Goal: Information Seeking & Learning: Find specific fact

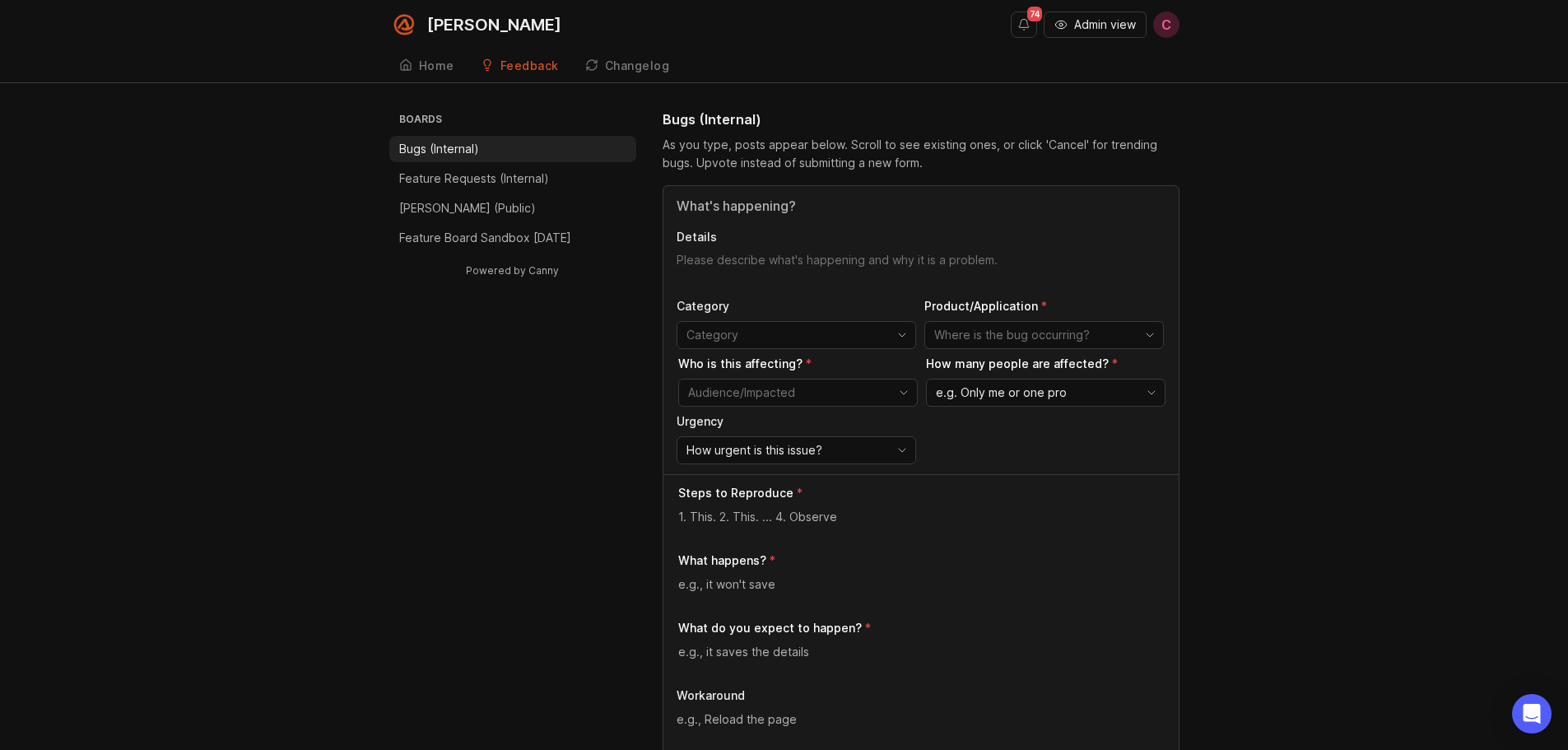
drag, startPoint x: 0, startPoint y: 0, endPoint x: 1113, endPoint y: 26, distance: 1113.3
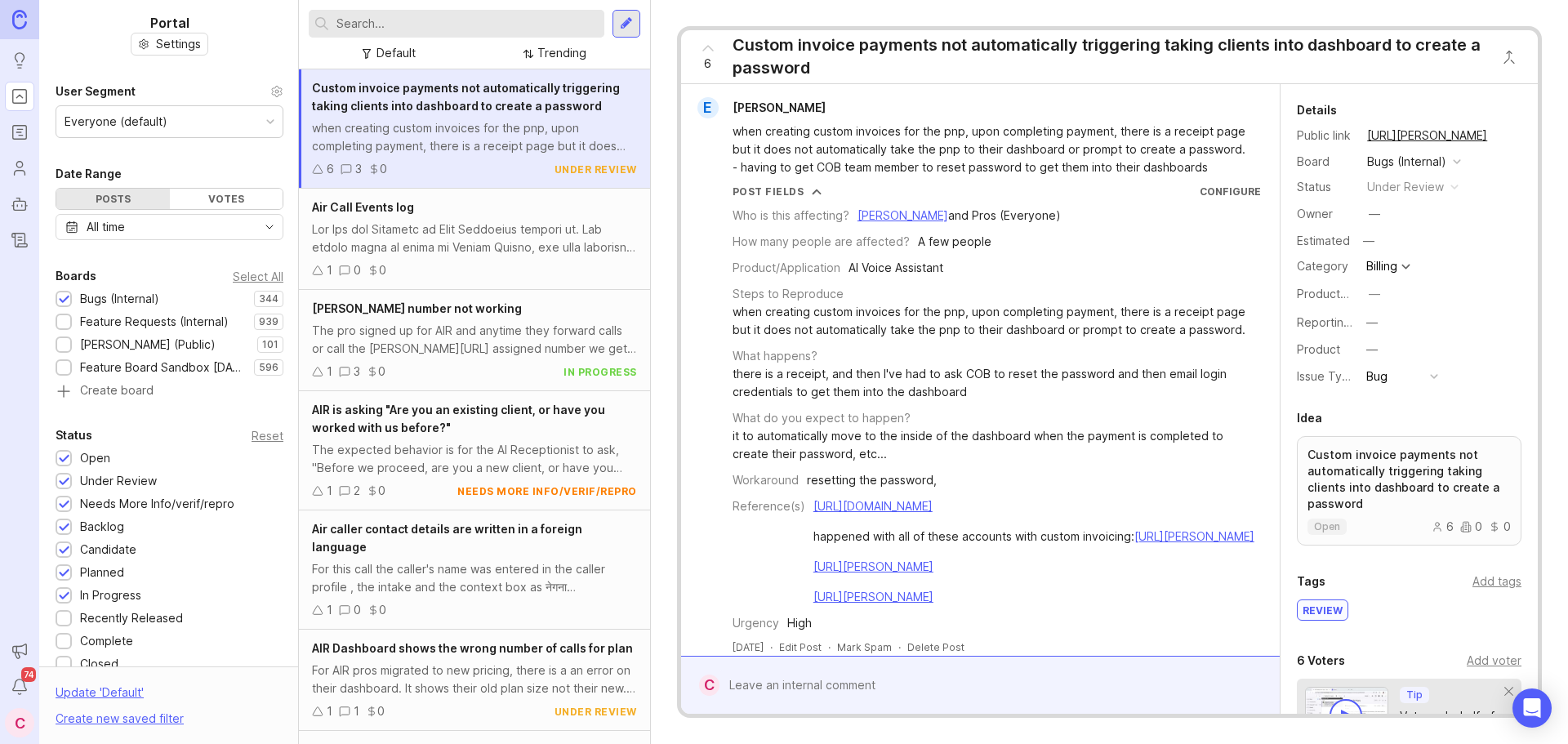
click at [454, 27] on input "text" at bounding box center [466, 23] width 261 height 18
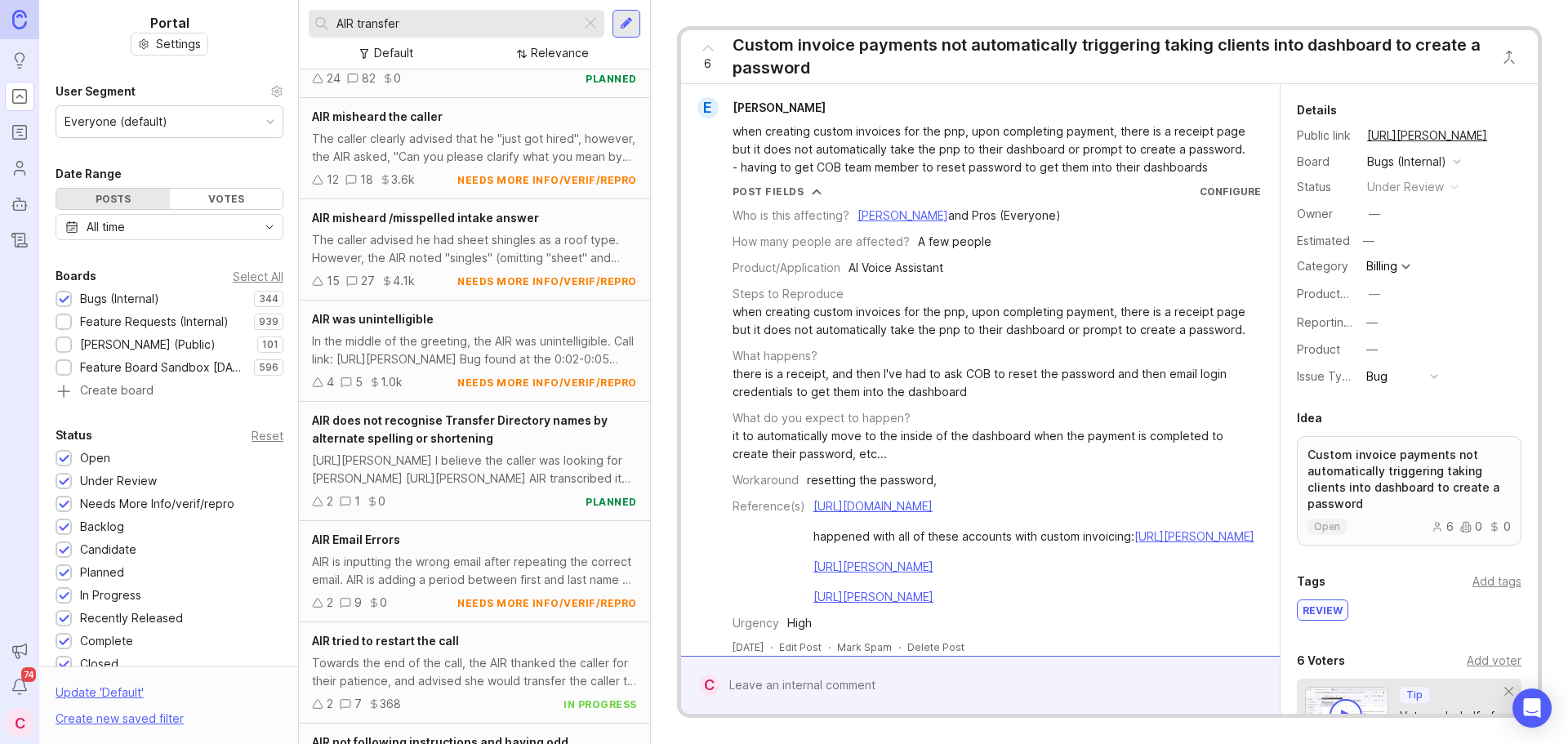
scroll to position [326, 0]
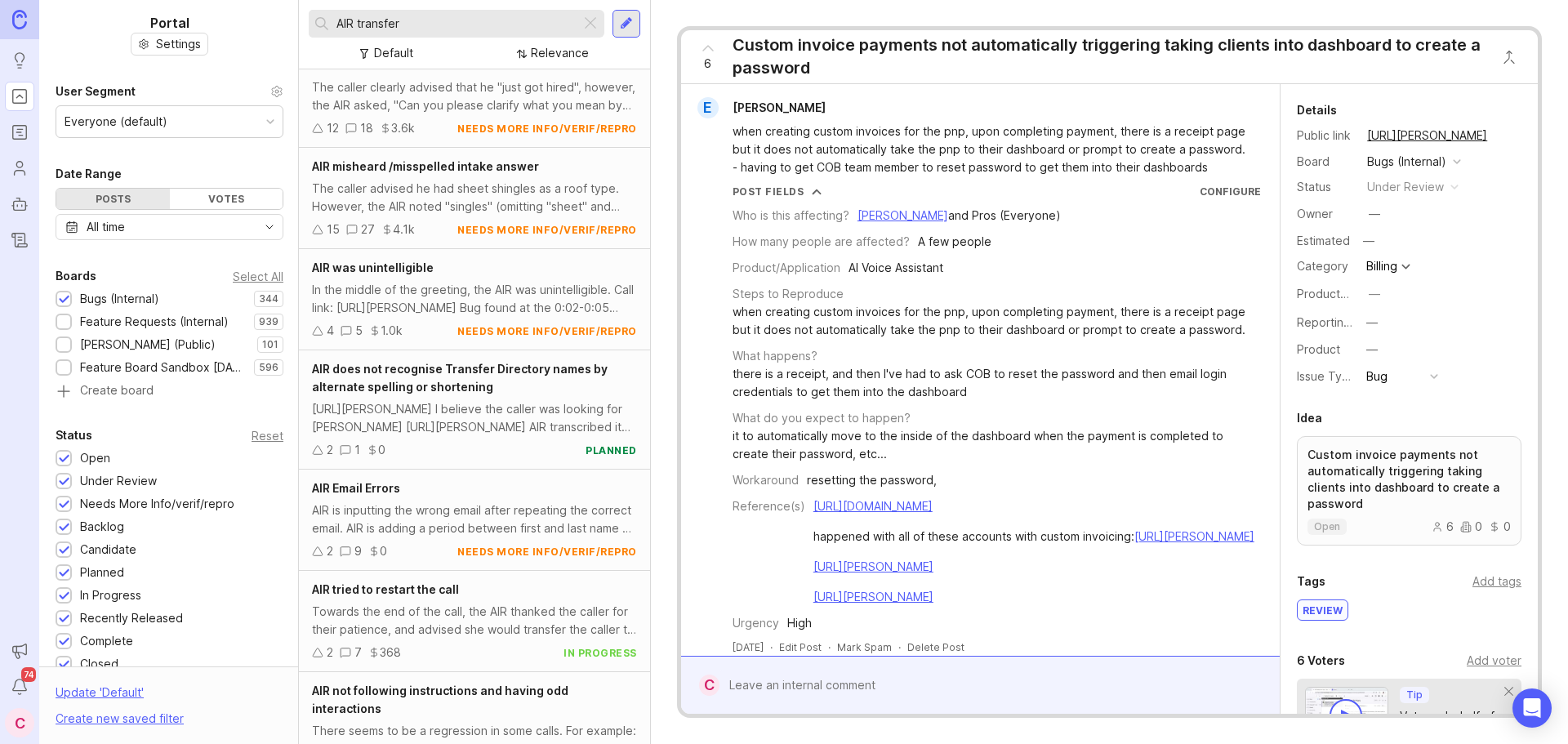
click at [408, 35] on div "AIR transfer" at bounding box center [444, 23] width 272 height 28
click at [430, 16] on input "AIR transfer" at bounding box center [455, 23] width 237 height 18
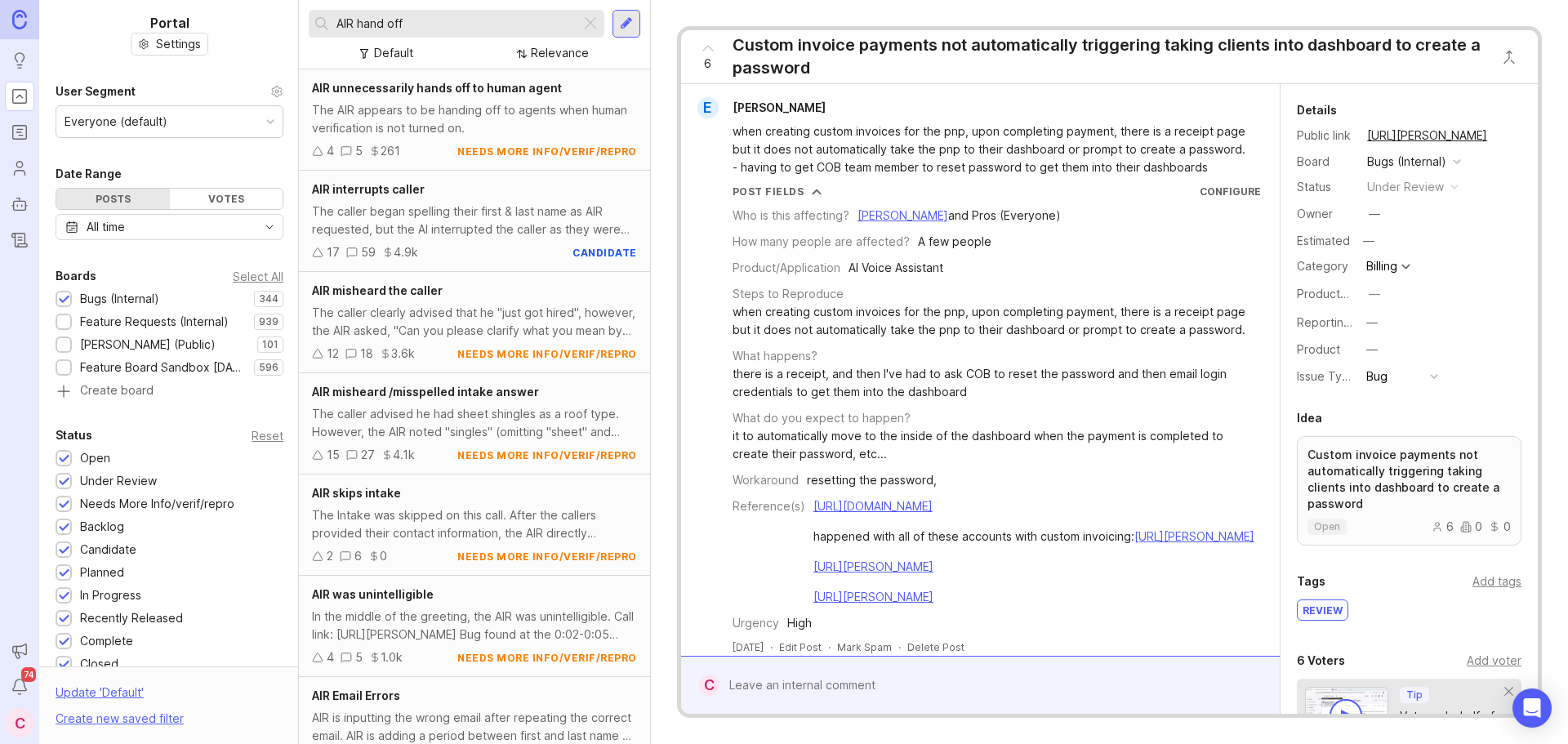
drag, startPoint x: 336, startPoint y: 23, endPoint x: 317, endPoint y: 21, distance: 19.1
click at [317, 21] on div "AIR hand off" at bounding box center [444, 23] width 272 height 28
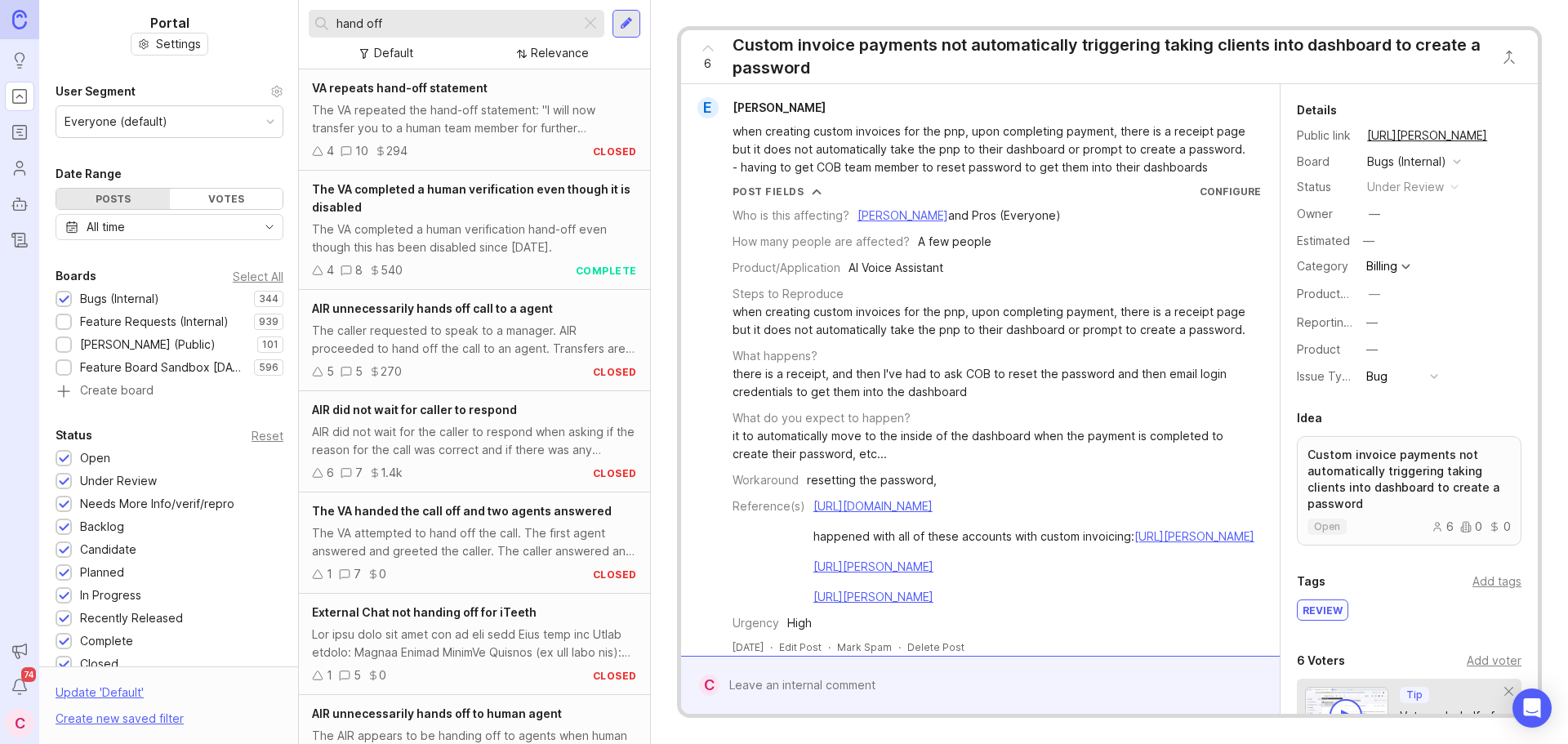
drag, startPoint x: 368, startPoint y: 21, endPoint x: 384, endPoint y: 41, distance: 25.6
click at [368, 21] on input "hand off" at bounding box center [455, 23] width 237 height 18
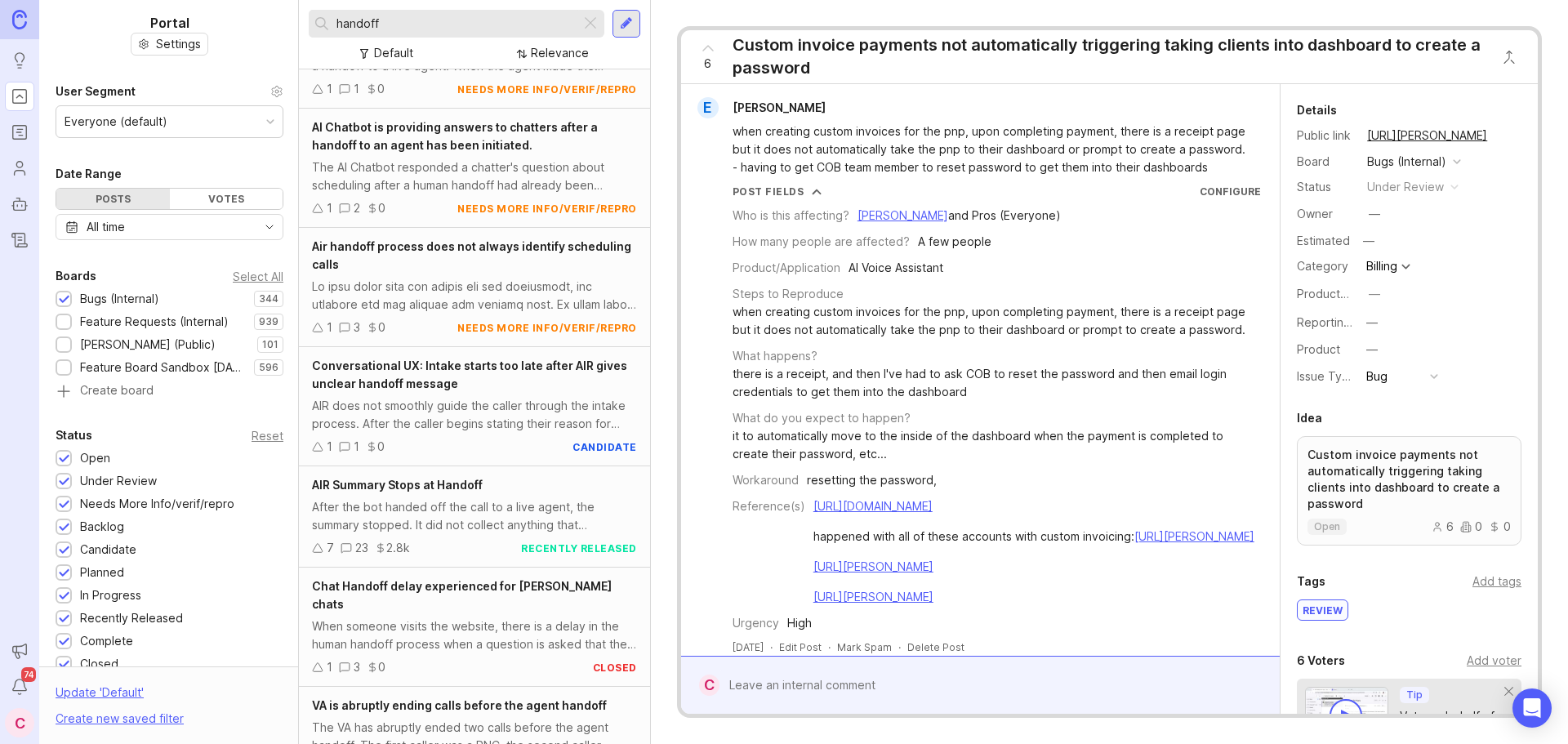
scroll to position [245, 0]
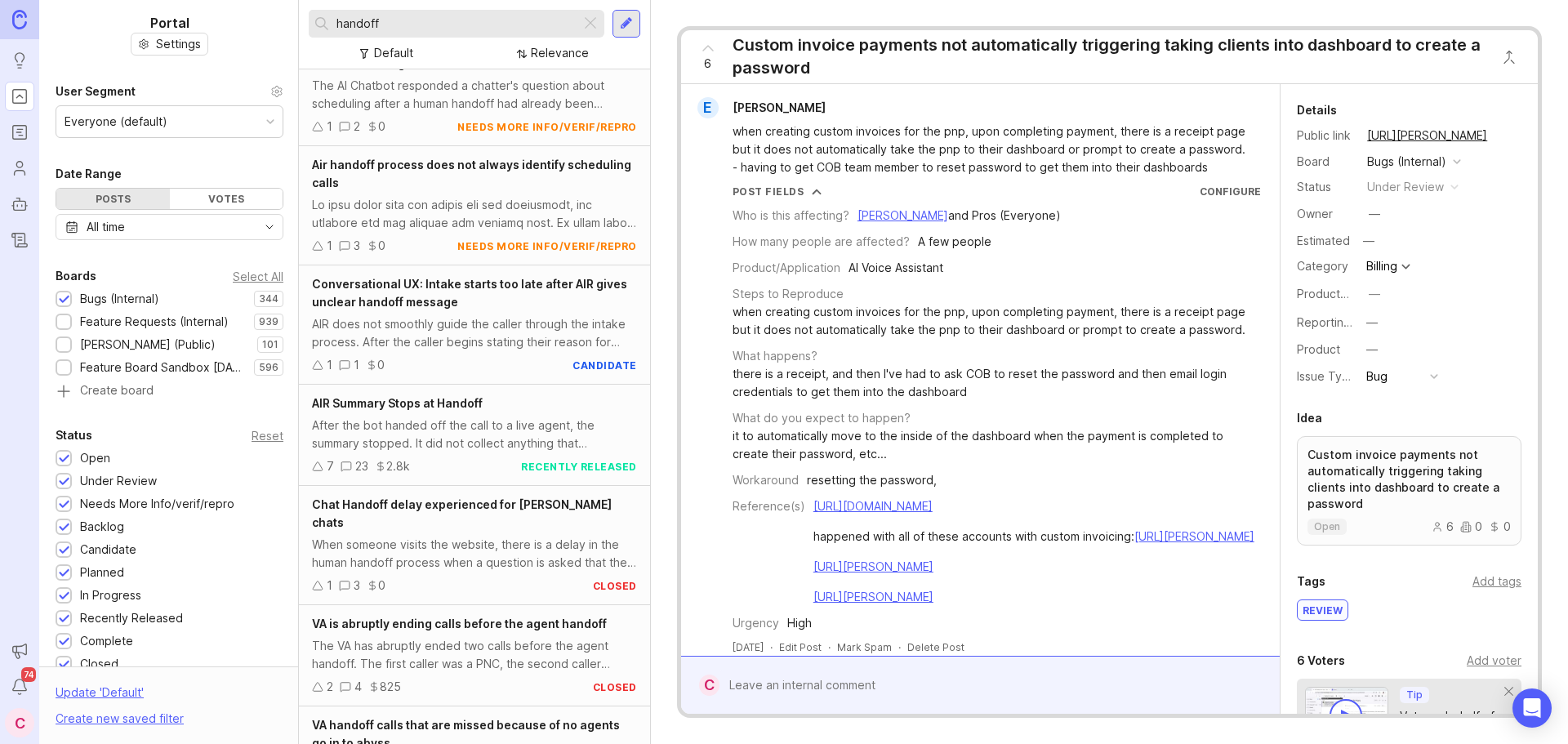
type input "handoff"
click at [444, 647] on div "The VA has abruptly ended two calls before the agent handoff. The first caller …" at bounding box center [474, 655] width 325 height 36
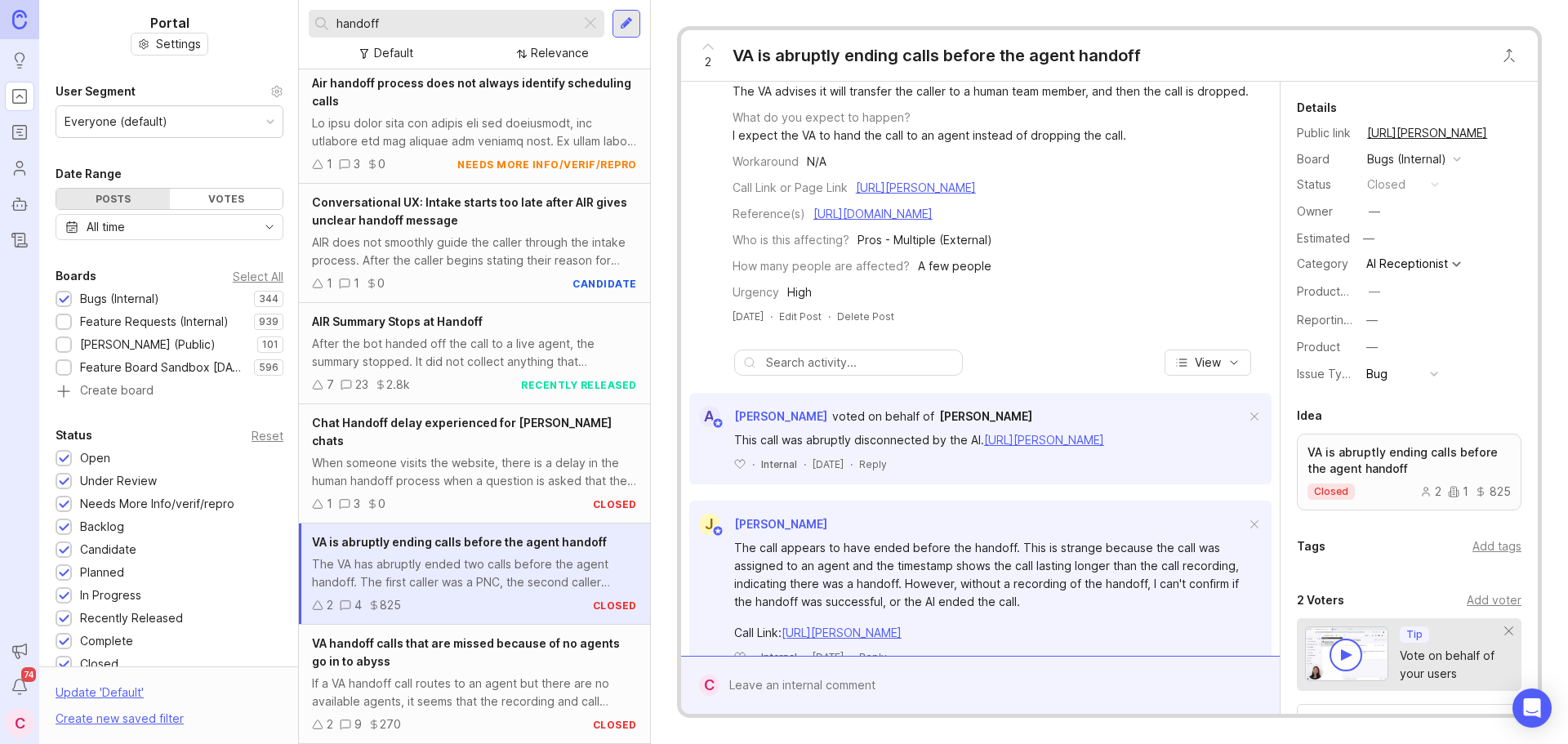
scroll to position [245, 0]
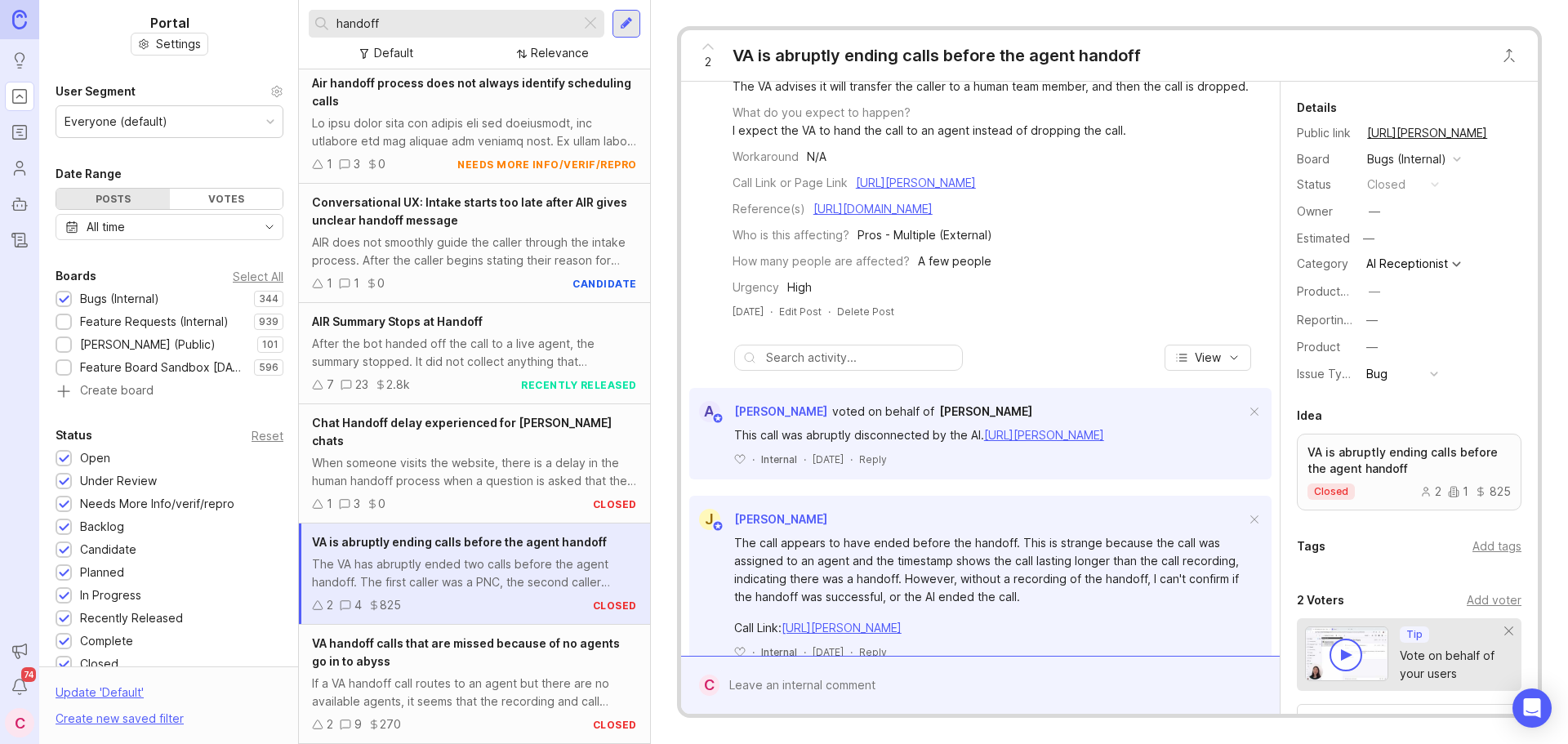
click at [1466, 598] on div "Add voter" at bounding box center [1493, 600] width 55 height 18
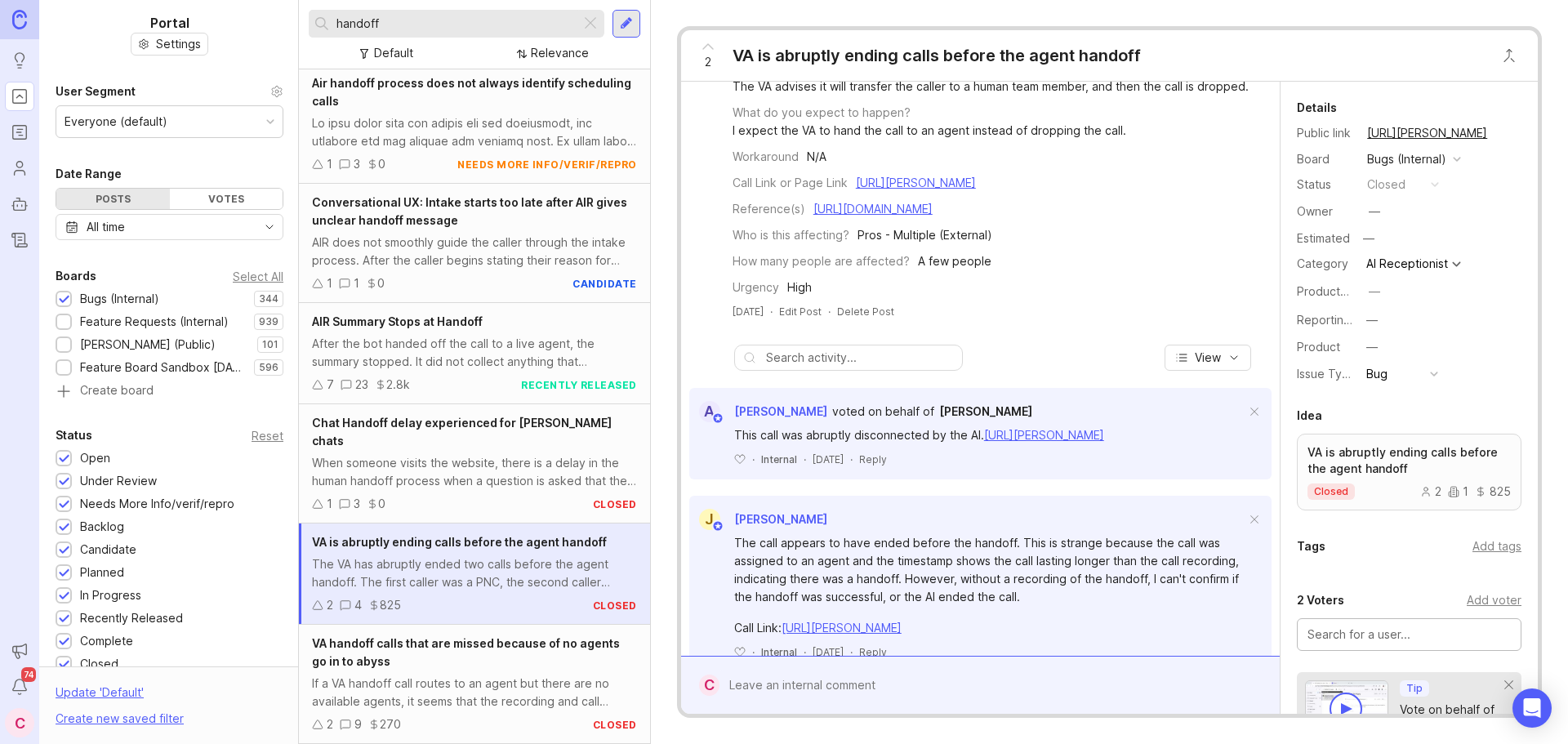
click at [1033, 479] on div "A [PERSON_NAME] voted on behalf of [PERSON_NAME] This call was abruptly disconn…" at bounding box center [980, 434] width 582 height 92
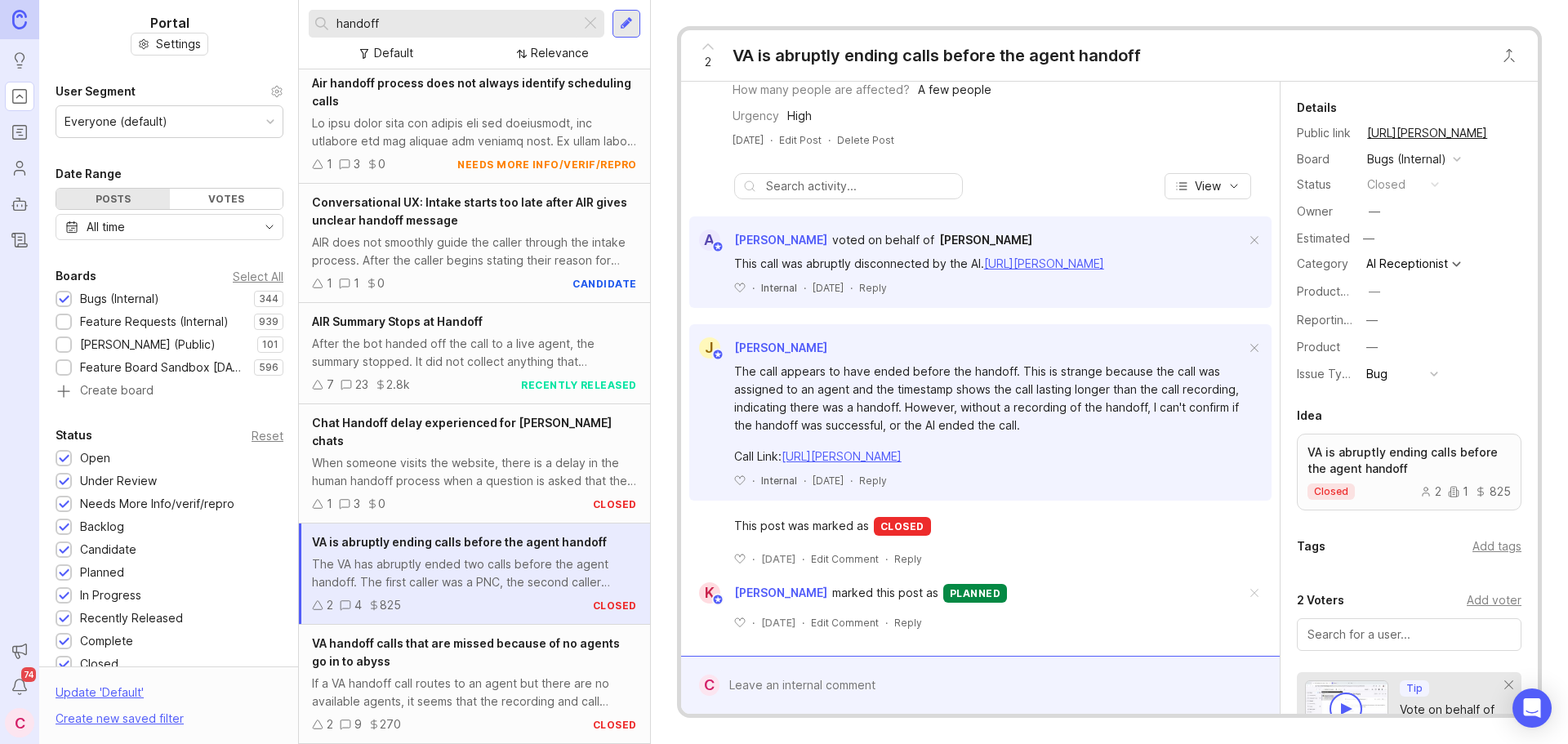
scroll to position [452, 0]
click at [1074, 177] on div "View" at bounding box center [980, 186] width 598 height 26
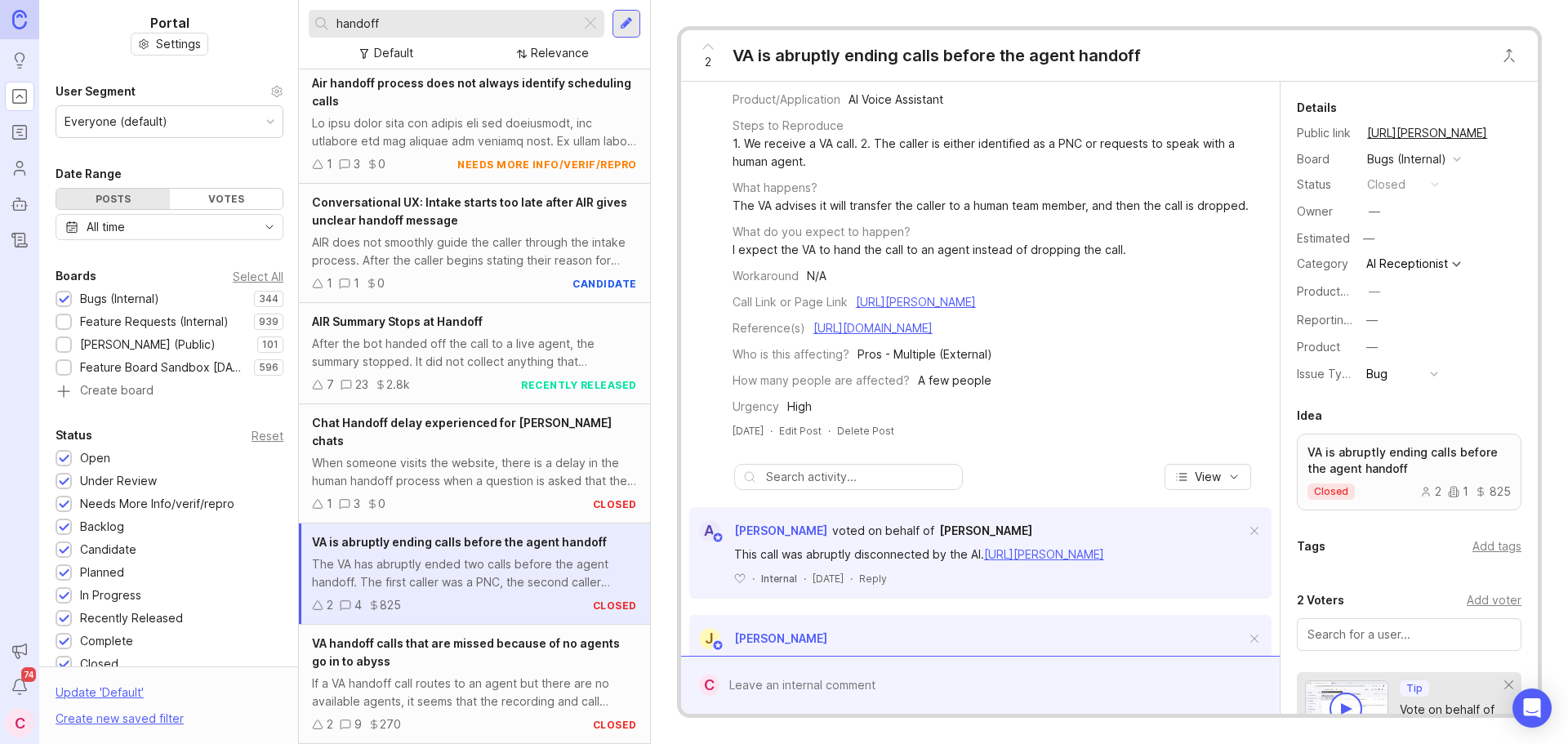
click at [1494, 137] on button "copy icon" at bounding box center [1502, 132] width 22 height 22
